Goal: Information Seeking & Learning: Learn about a topic

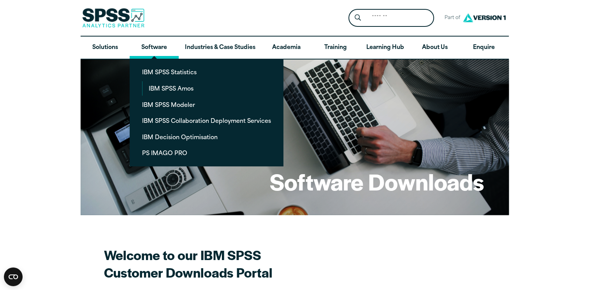
click at [156, 53] on link "Software" at bounding box center [154, 48] width 49 height 23
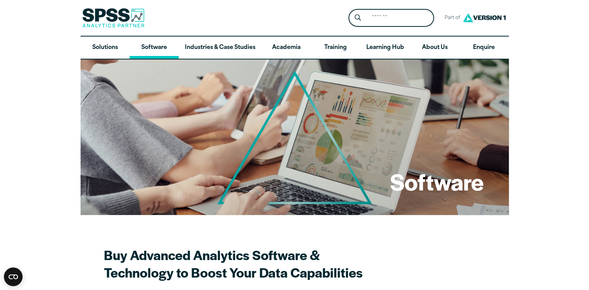
click at [157, 49] on link "Software" at bounding box center [154, 48] width 49 height 23
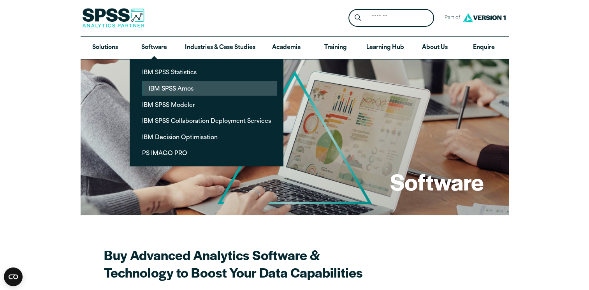
click at [160, 86] on link "IBM SPSS Amos" at bounding box center [209, 88] width 135 height 14
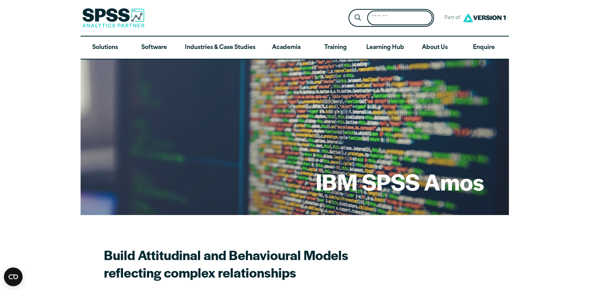
click at [417, 15] on input "Search for:" at bounding box center [399, 18] width 65 height 15
type input "**********"
click at [350, 11] on button "Submit Site Search" at bounding box center [357, 18] width 14 height 14
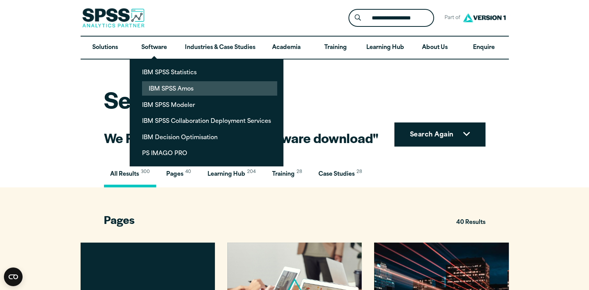
click at [156, 83] on link "IBM SPSS Amos" at bounding box center [209, 88] width 135 height 14
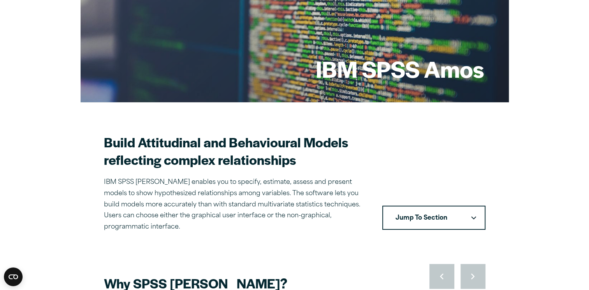
scroll to position [179, 0]
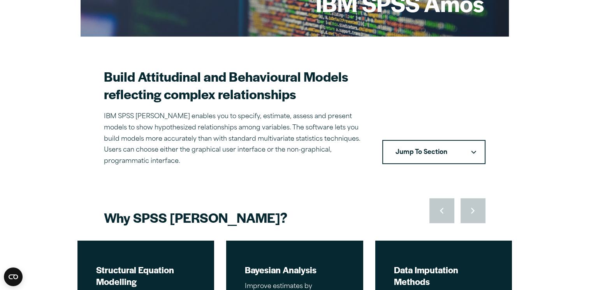
click at [470, 144] on button "Jump To Section" at bounding box center [433, 152] width 103 height 24
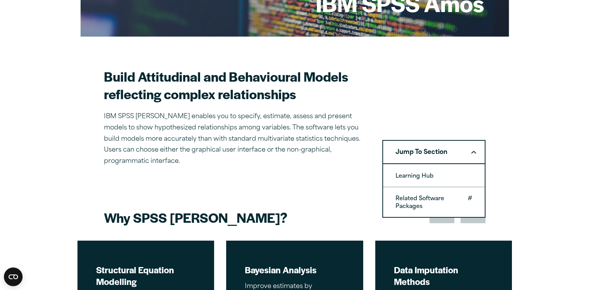
click at [445, 188] on link "Related Software Packages" at bounding box center [434, 203] width 102 height 30
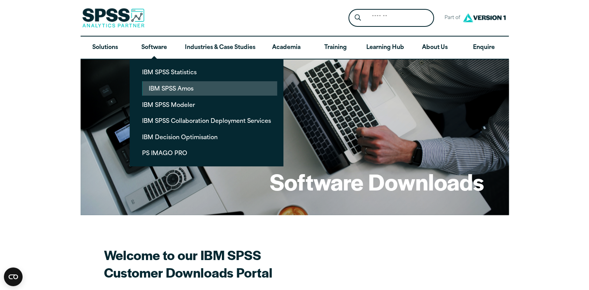
click at [159, 87] on link "IBM SPSS Amos" at bounding box center [209, 88] width 135 height 14
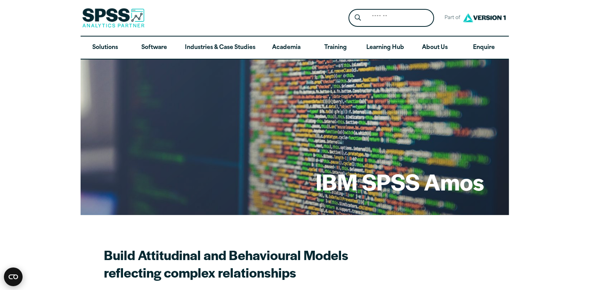
click at [10, 277] on circle "Open CMP widget" at bounding box center [13, 277] width 19 height 19
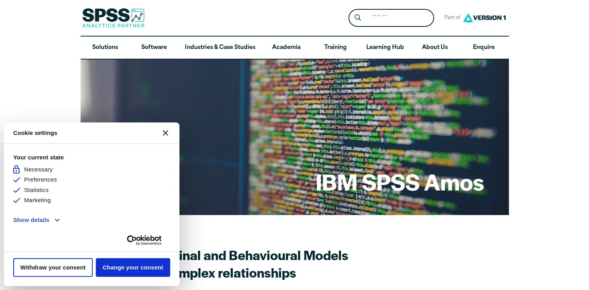
click at [59, 222] on icon at bounding box center [57, 220] width 5 height 3
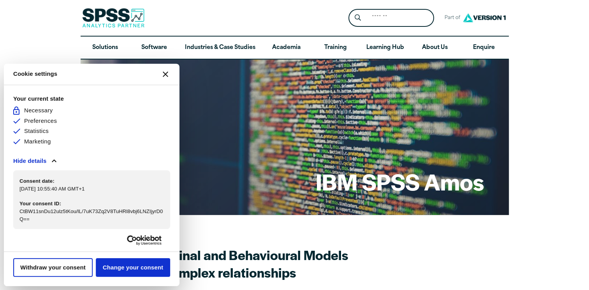
click at [164, 74] on icon "Close CMP widget" at bounding box center [165, 74] width 5 height 5
